Goal: Find specific page/section: Find specific page/section

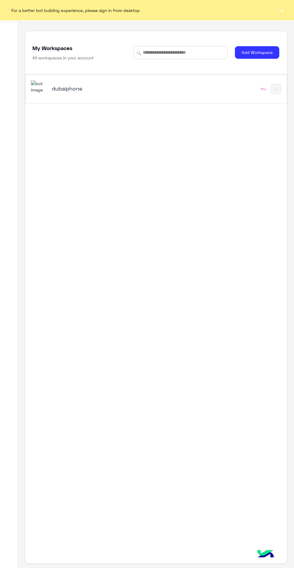
click at [151, 86] on div "dubaiphone" at bounding box center [106, 88] width 150 height 17
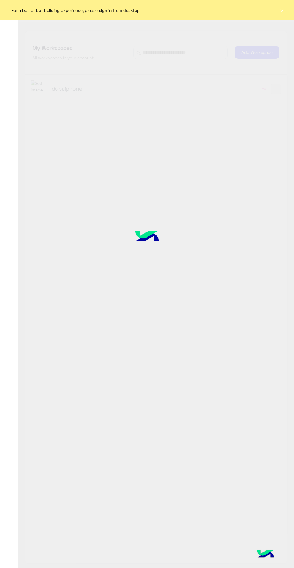
click at [115, 96] on div at bounding box center [147, 255] width 294 height 628
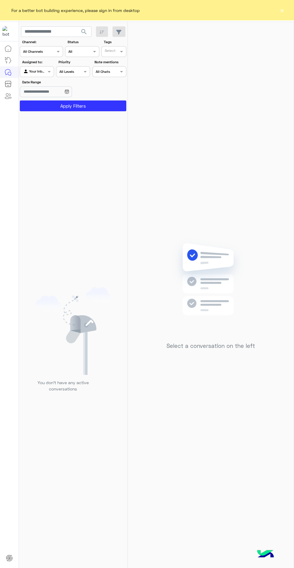
click at [269, 14] on div "For a better bot building experience, please sign in from desktop ×" at bounding box center [147, 10] width 294 height 20
click at [286, 8] on div "For a better bot building experience, please sign in from desktop ×" at bounding box center [147, 10] width 294 height 20
click at [268, 13] on div "For a better bot building experience, please sign in from desktop ×" at bounding box center [147, 10] width 294 height 20
click at [280, 10] on button "×" at bounding box center [282, 10] width 6 height 6
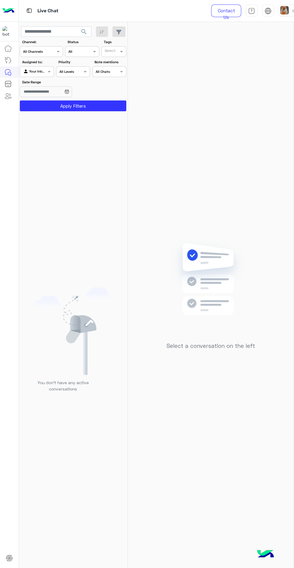
click at [281, 14] on img at bounding box center [284, 10] width 8 height 8
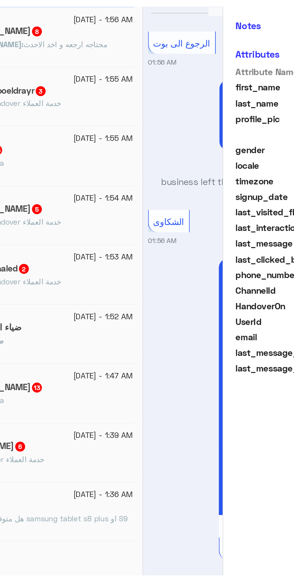
scroll to position [537, 0]
